Goal: Transaction & Acquisition: Purchase product/service

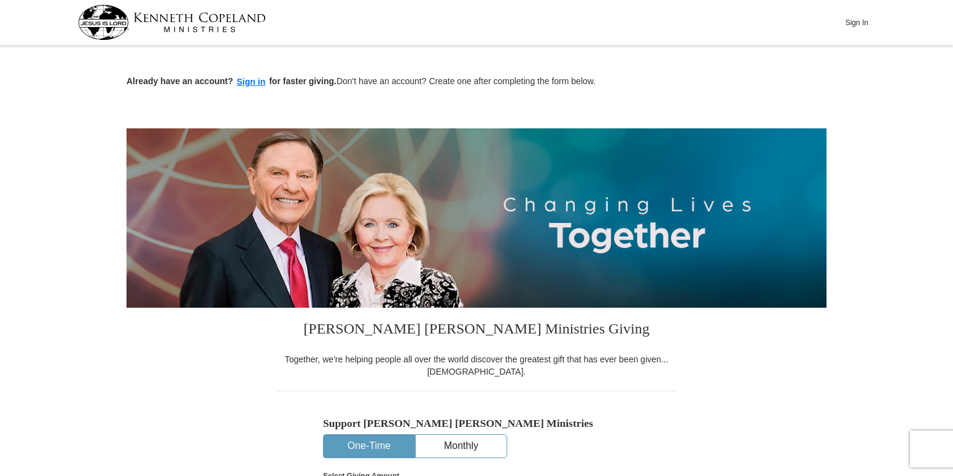
click at [379, 445] on button "One-Time" at bounding box center [369, 446] width 91 height 23
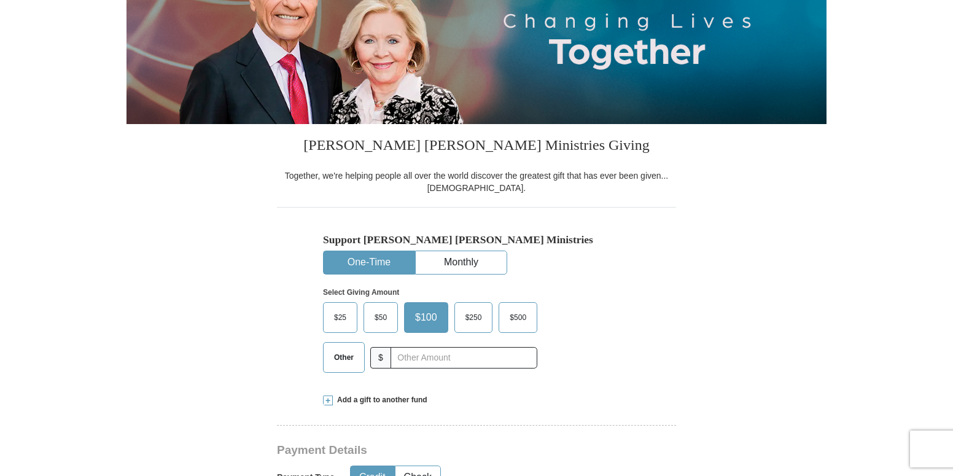
scroll to position [184, 0]
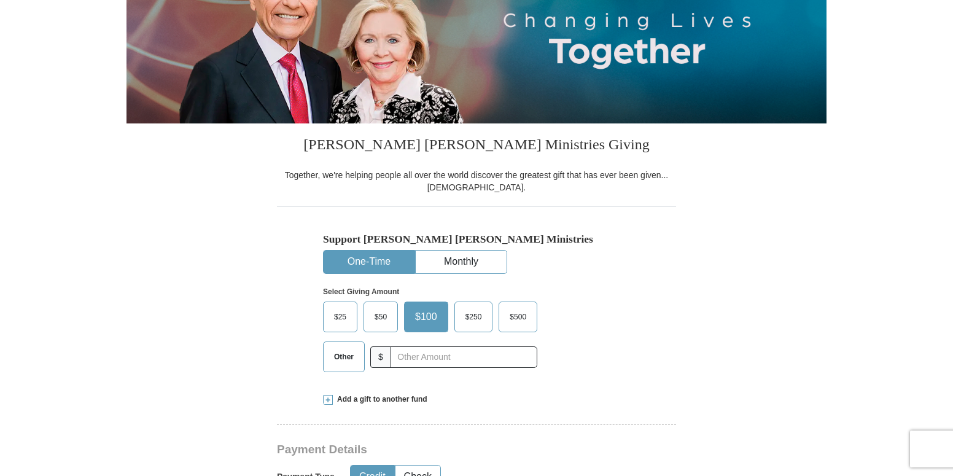
click at [343, 360] on span "Other" at bounding box center [344, 357] width 32 height 18
click at [0, 0] on input "Other" at bounding box center [0, 0] width 0 height 0
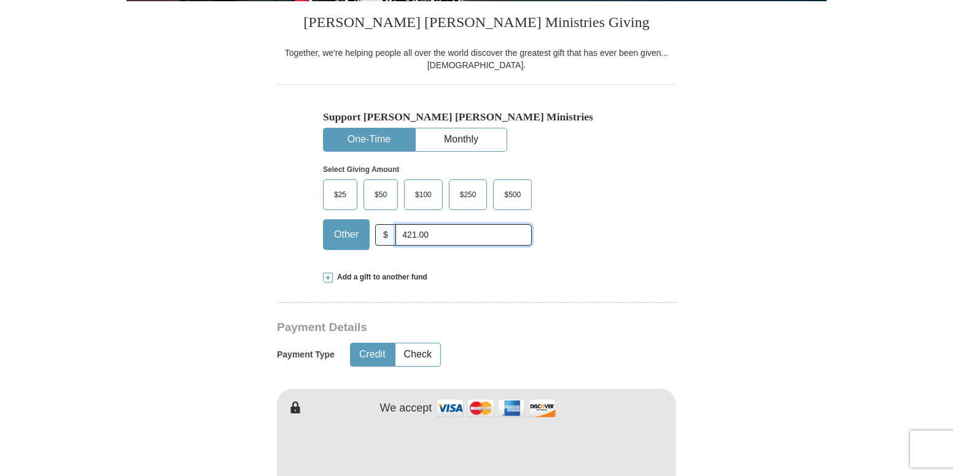
scroll to position [307, 0]
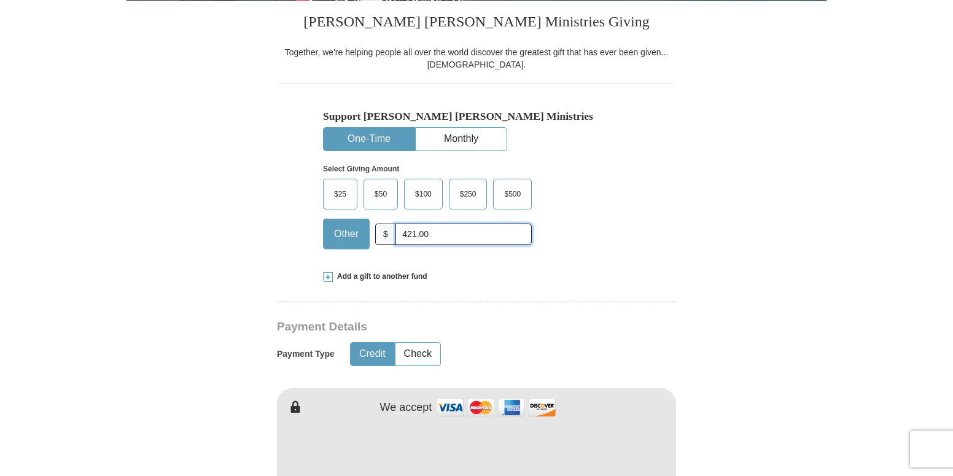
type input "421.00"
click at [386, 357] on button "Credit" at bounding box center [373, 354] width 44 height 23
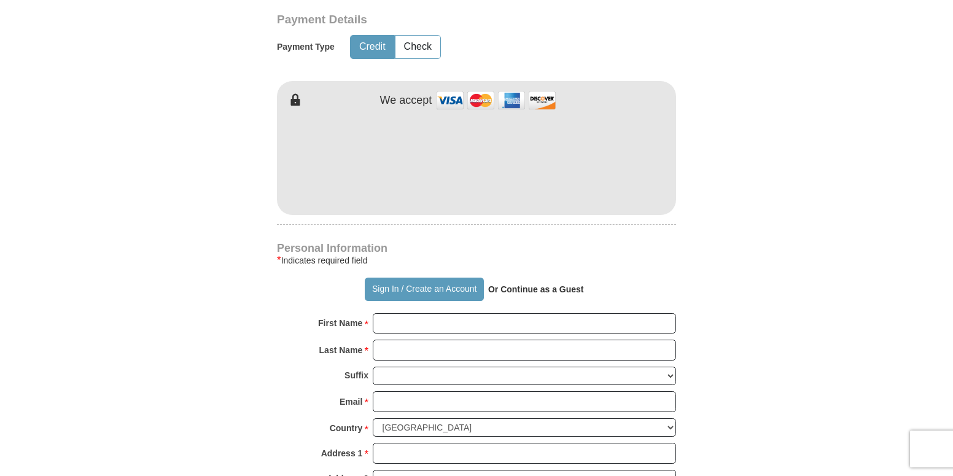
scroll to position [675, 0]
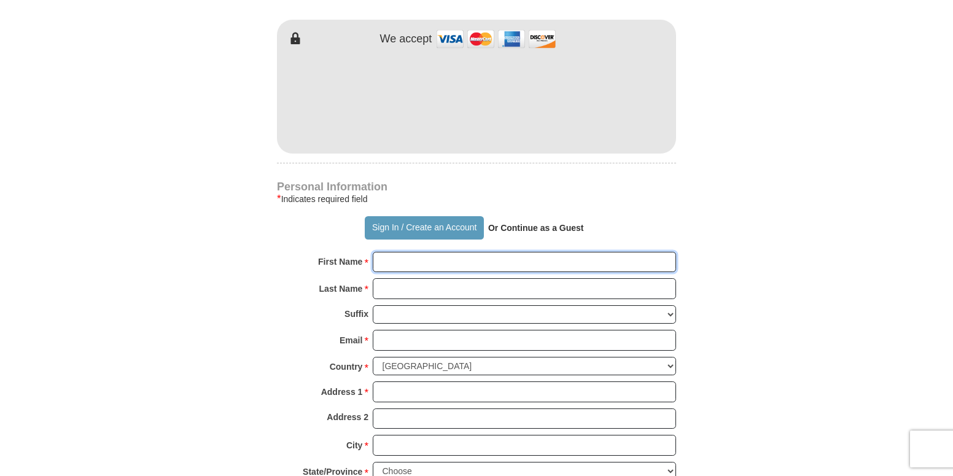
click at [449, 263] on input "First Name *" at bounding box center [524, 262] width 303 height 21
type input "[PERSON_NAME]"
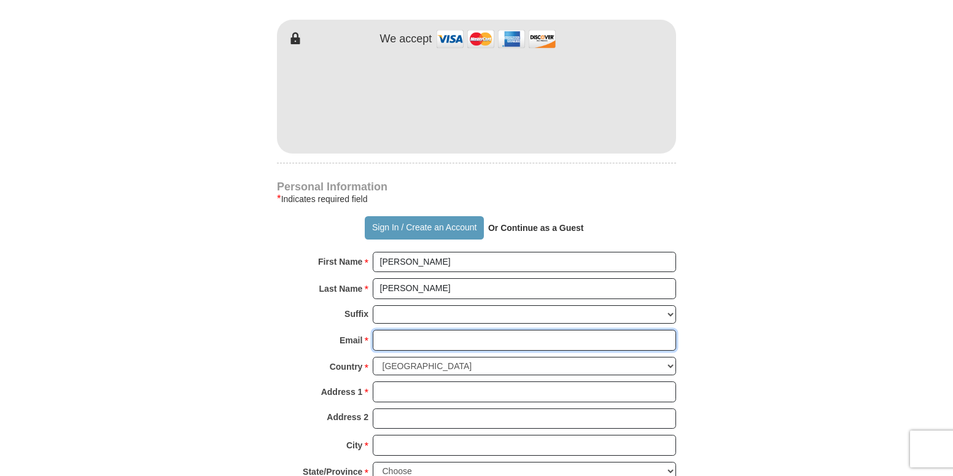
type input "[EMAIL_ADDRESS][DOMAIN_NAME]"
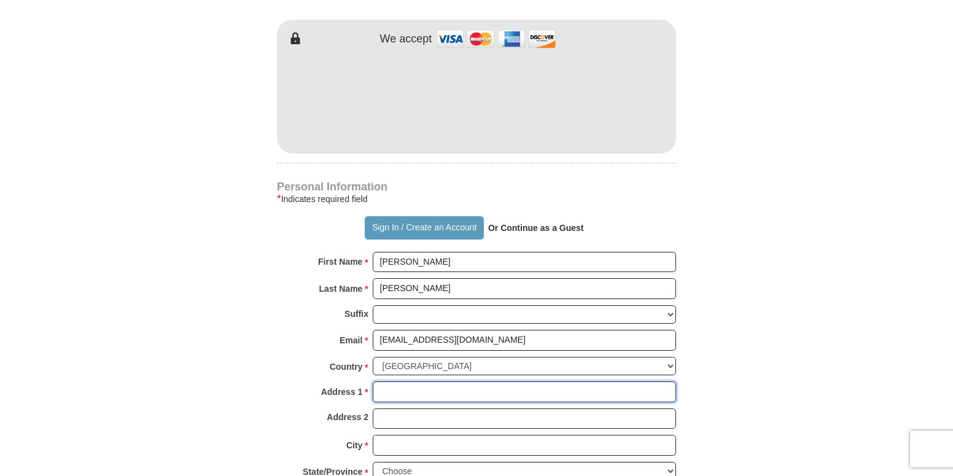
type input "[STREET_ADDRESS]"
type input "[GEOGRAPHIC_DATA]"
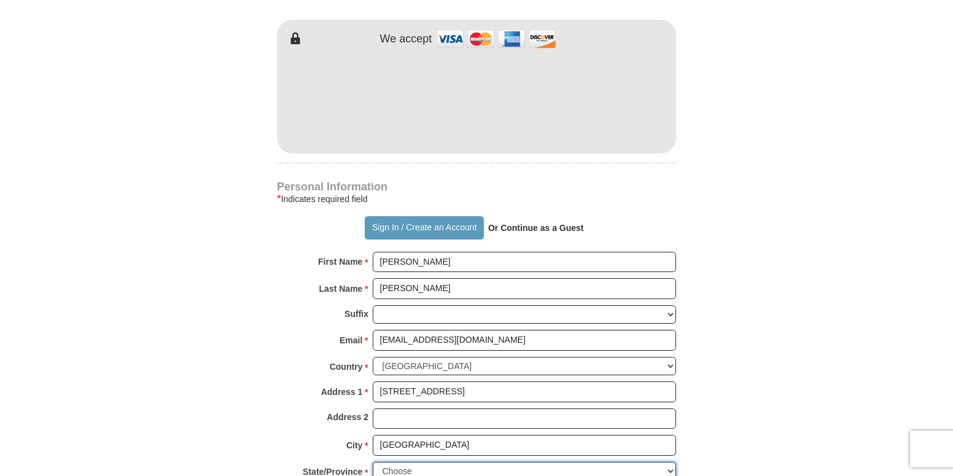
select select "VA"
type input "23497"
type input "7576359149"
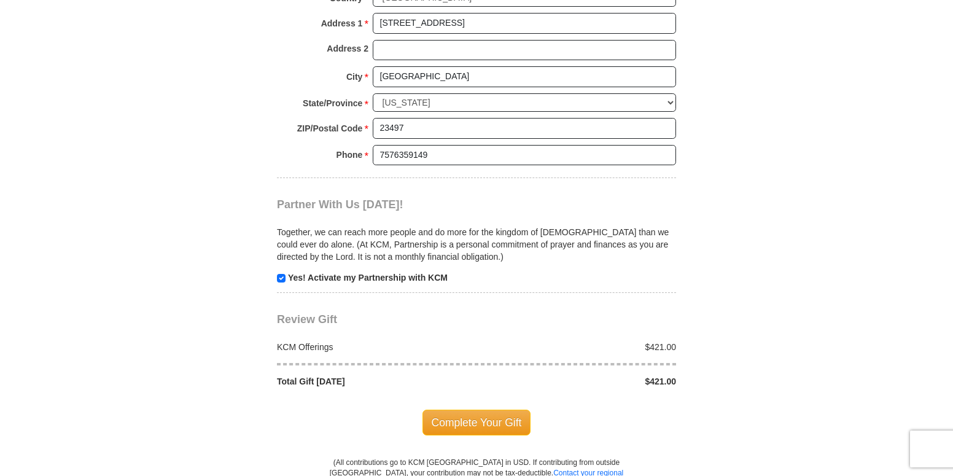
scroll to position [1105, 0]
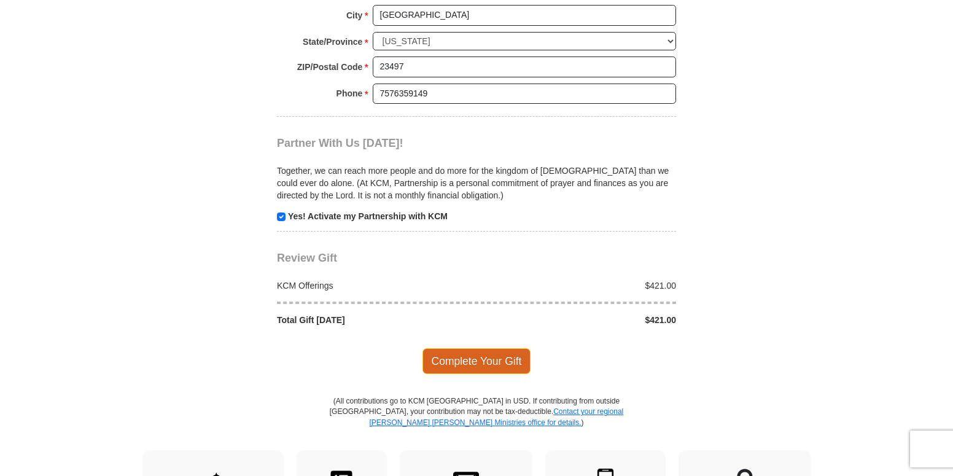
click at [512, 357] on span "Complete Your Gift" at bounding box center [476, 361] width 109 height 26
